Goal: Task Accomplishment & Management: Manage account settings

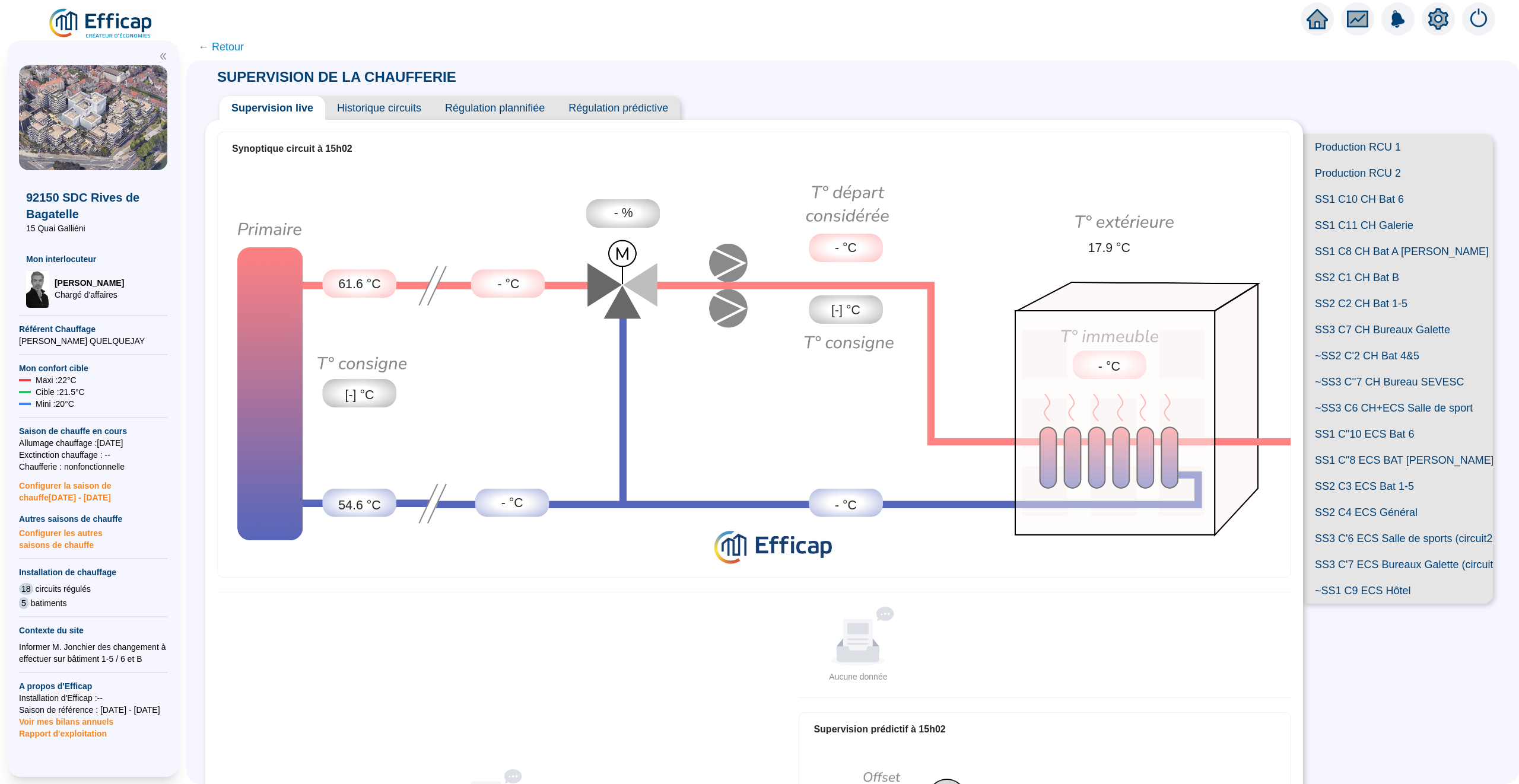
click at [1319, 20] on icon "home" at bounding box center [1317, 19] width 21 height 20
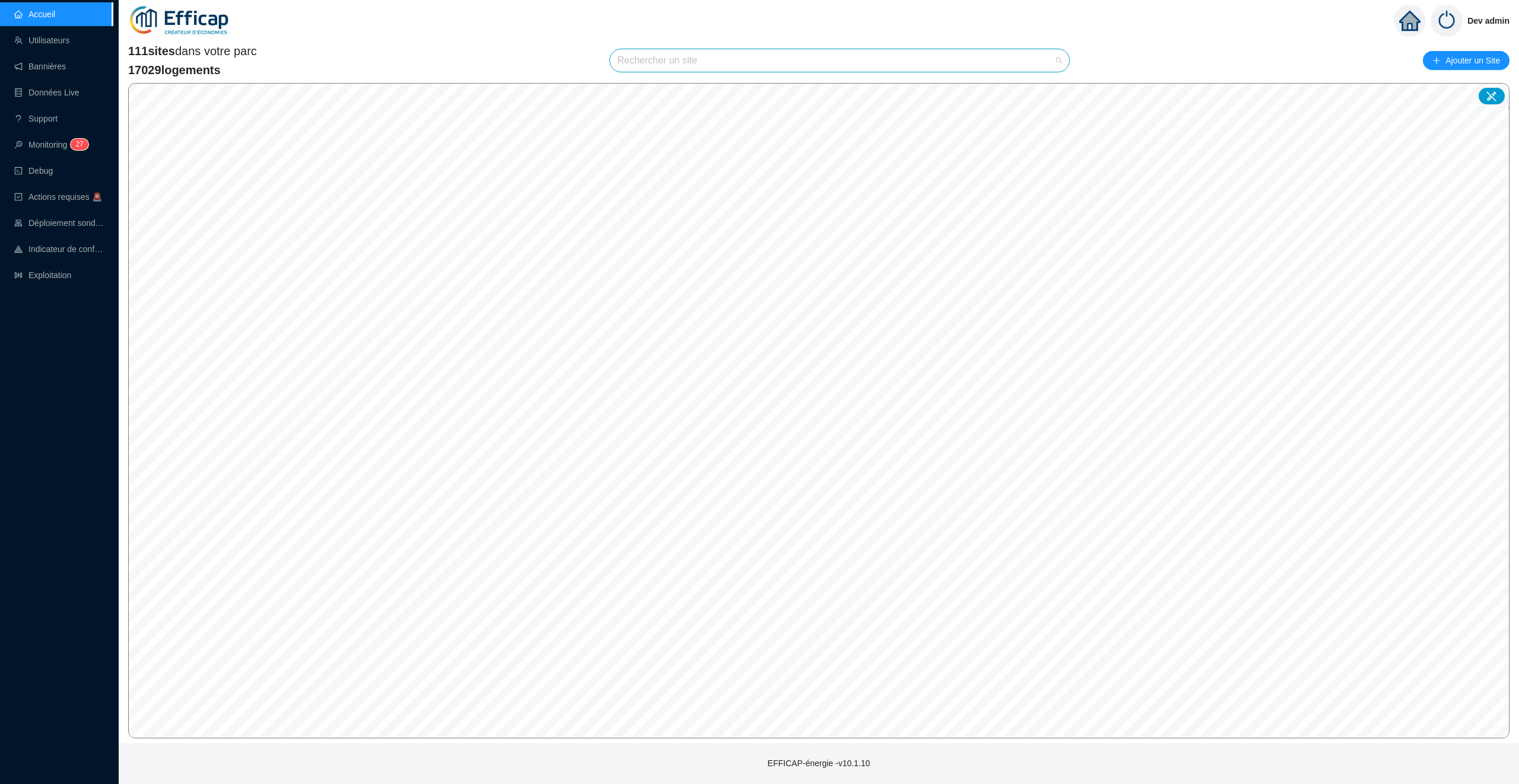
click at [668, 58] on input "search" at bounding box center [834, 61] width 434 height 23
type input "[PERSON_NAME]"
click at [1041, 82] on div at bounding box center [1045, 89] width 27 height 18
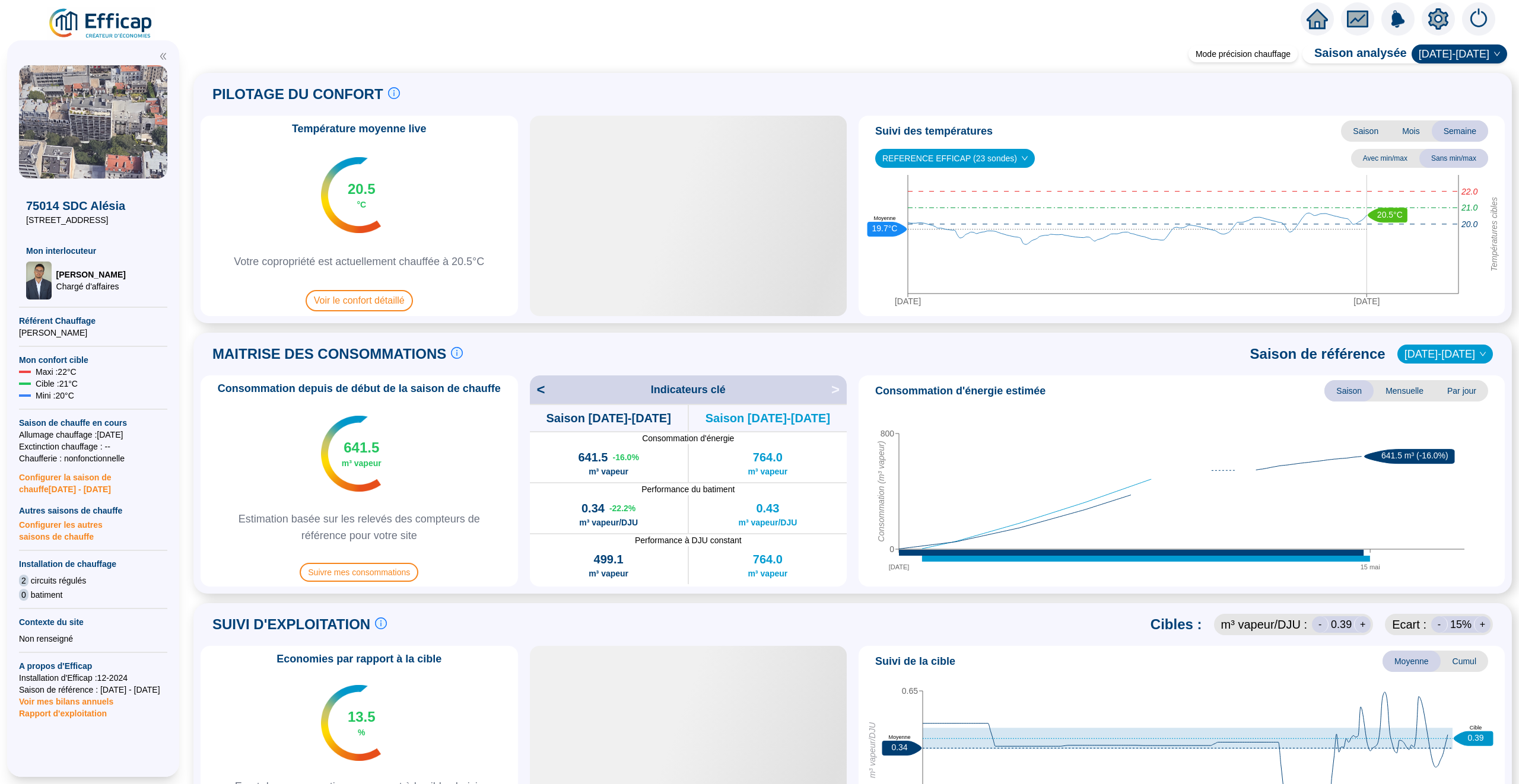
click at [74, 526] on span "Configurer les autres saisons de chauffe" at bounding box center [93, 529] width 148 height 26
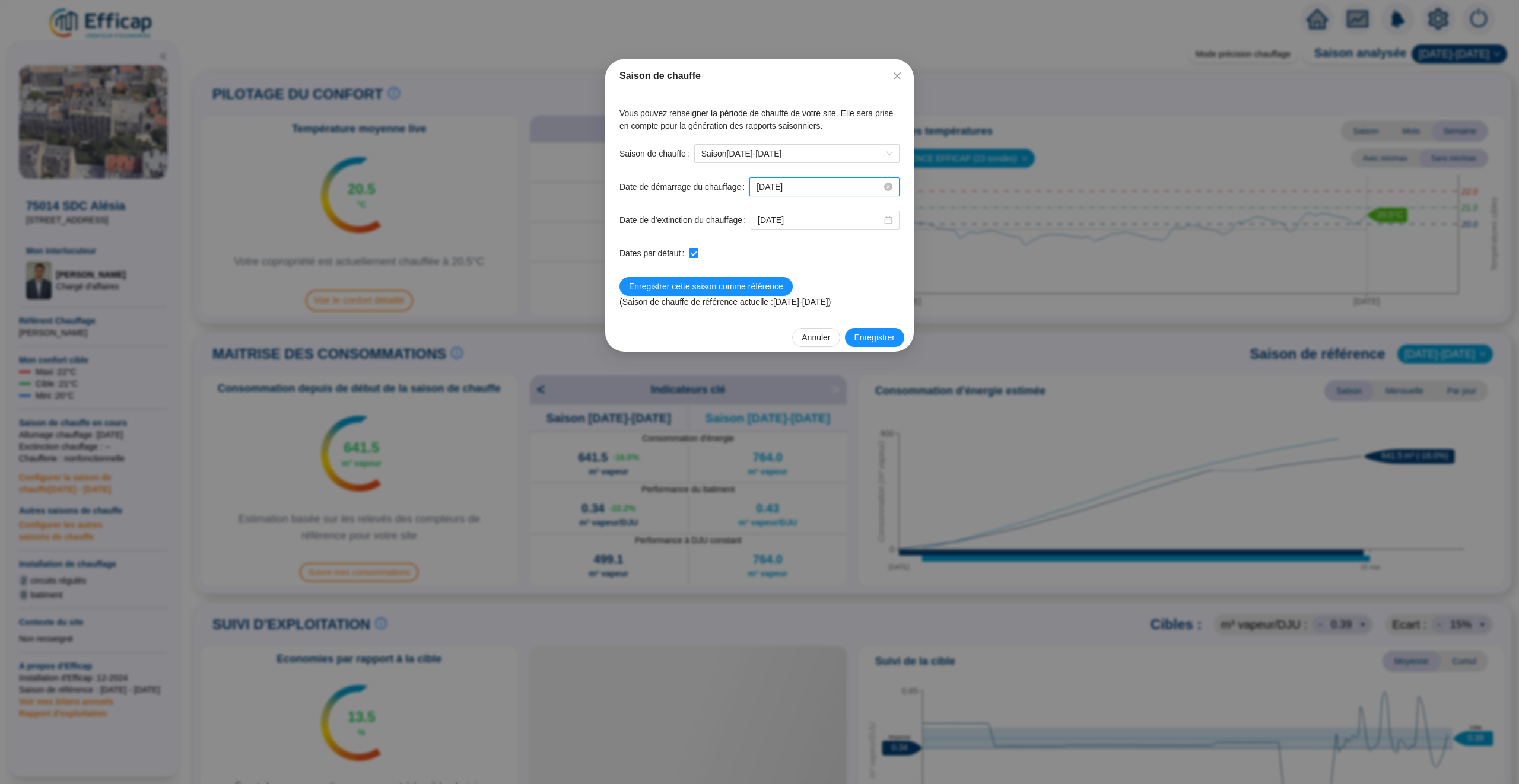
click at [839, 193] on input "[DATE]" at bounding box center [819, 187] width 125 height 12
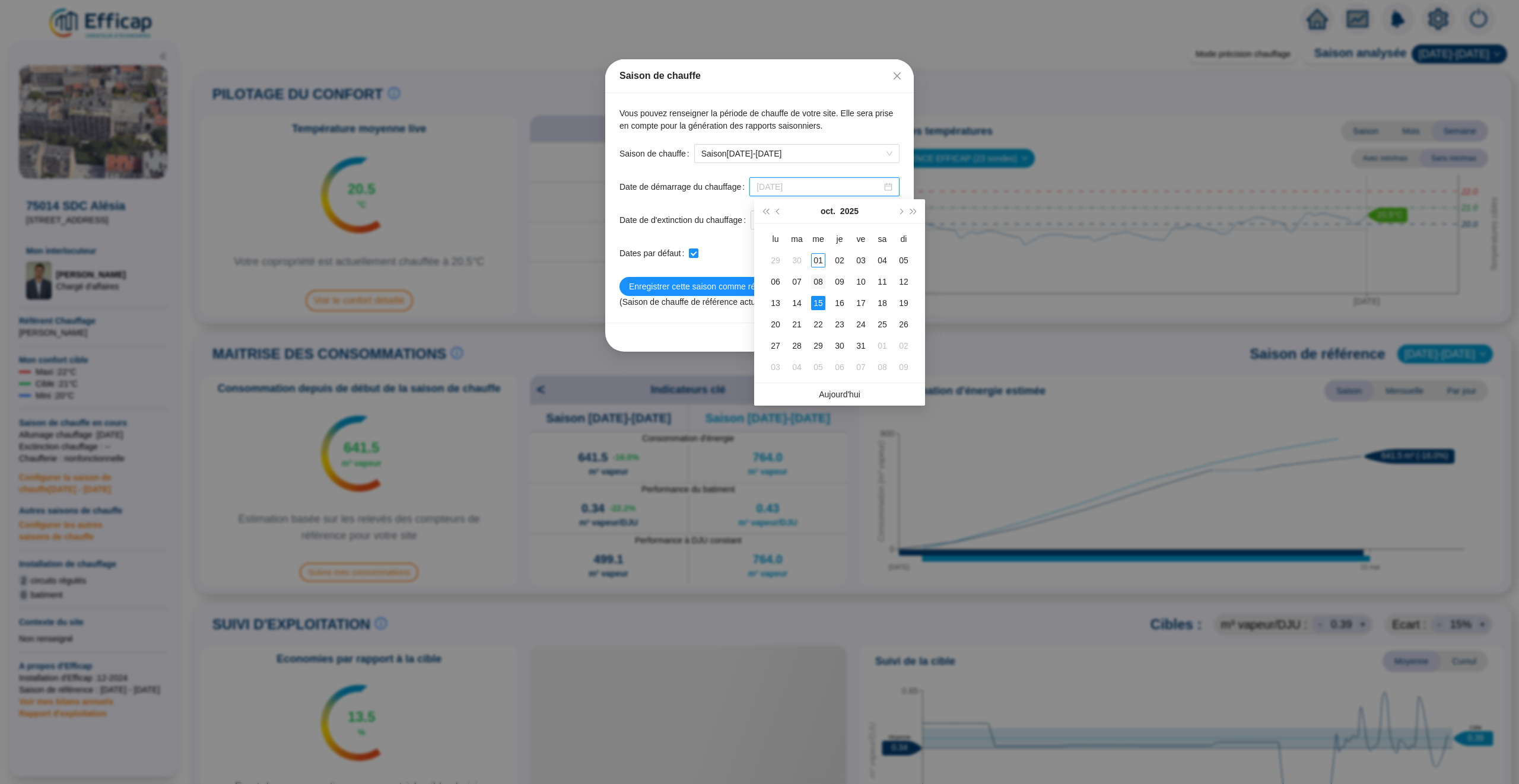
type input "[DATE]"
click at [815, 281] on div "08" at bounding box center [819, 282] width 15 height 15
checkbox input "false"
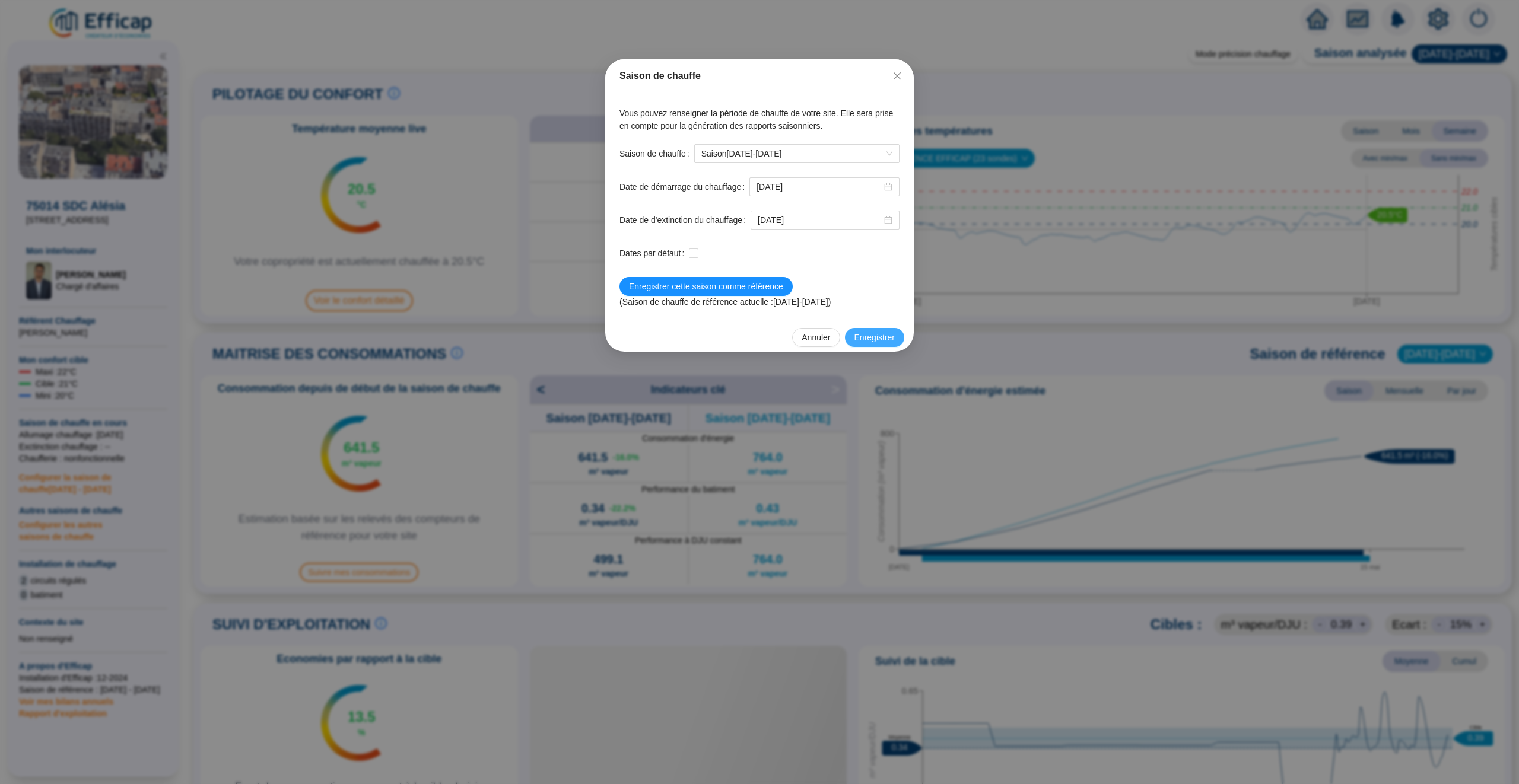
click at [884, 337] on span "Enregistrer" at bounding box center [874, 338] width 40 height 12
